Goal: Information Seeking & Learning: Learn about a topic

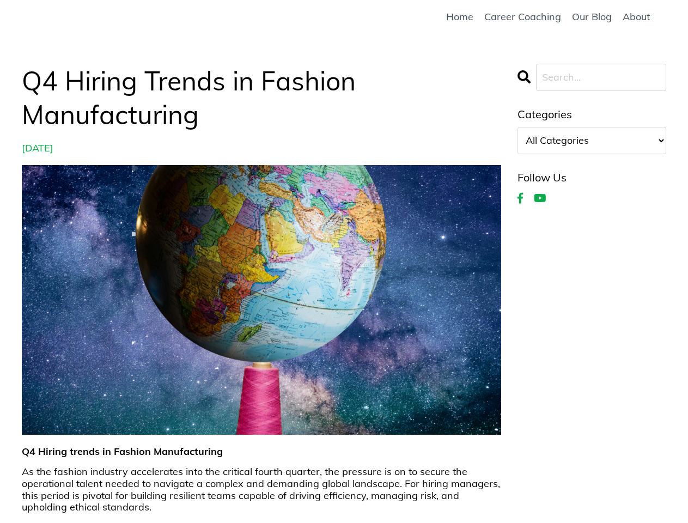
click at [344, 262] on img at bounding box center [262, 300] width 480 height 270
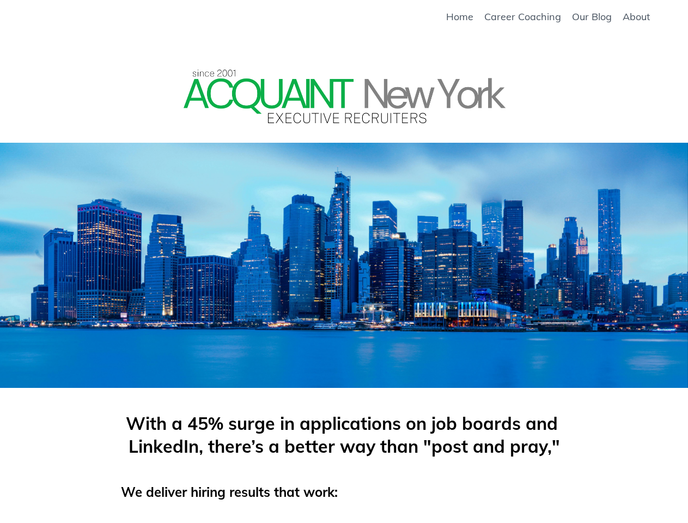
click at [344, 262] on div at bounding box center [344, 249] width 314 height 153
